Goal: Transaction & Acquisition: Subscribe to service/newsletter

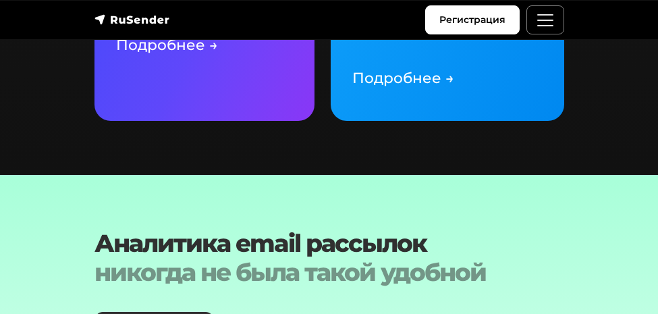
scroll to position [2719, 0]
